Goal: Information Seeking & Learning: Find specific fact

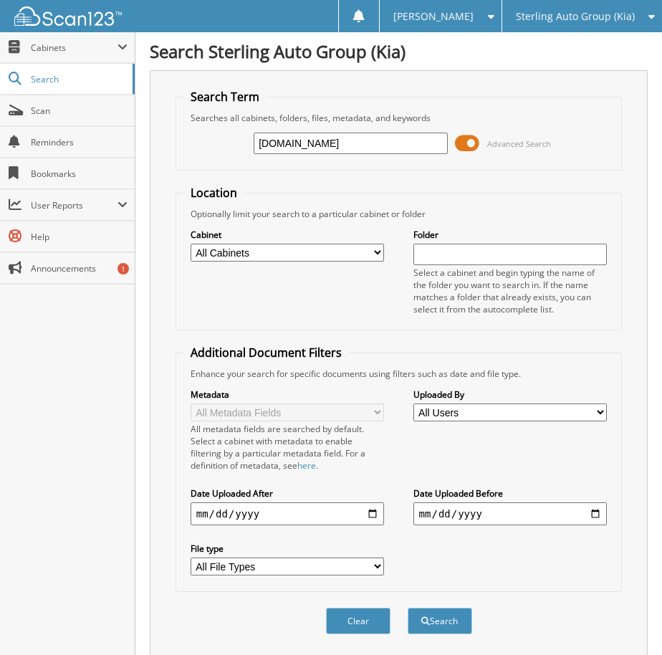
type input "[DOMAIN_NAME]"
click at [408, 608] on button "Search" at bounding box center [440, 621] width 65 height 27
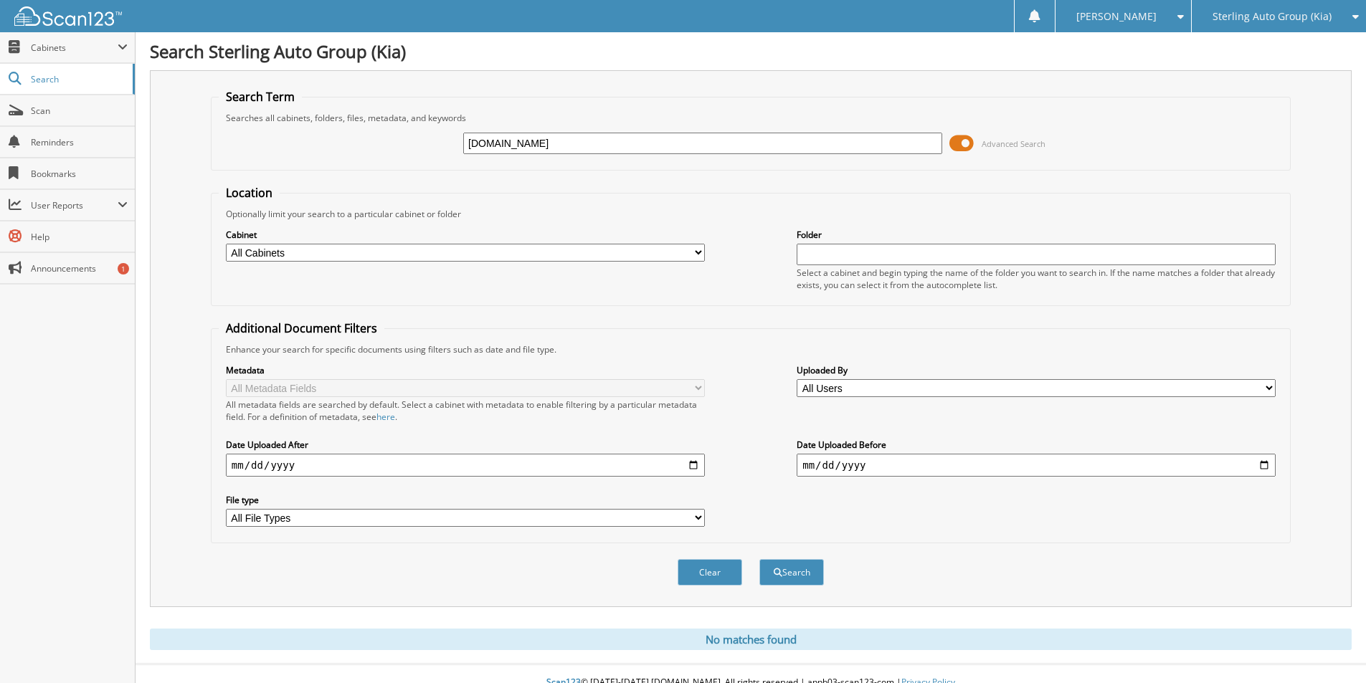
drag, startPoint x: 562, startPoint y: 146, endPoint x: 361, endPoint y: 145, distance: 200.8
click at [361, 146] on div "dealer.com Advanced Search" at bounding box center [751, 143] width 1064 height 39
